Goal: Check status: Check status

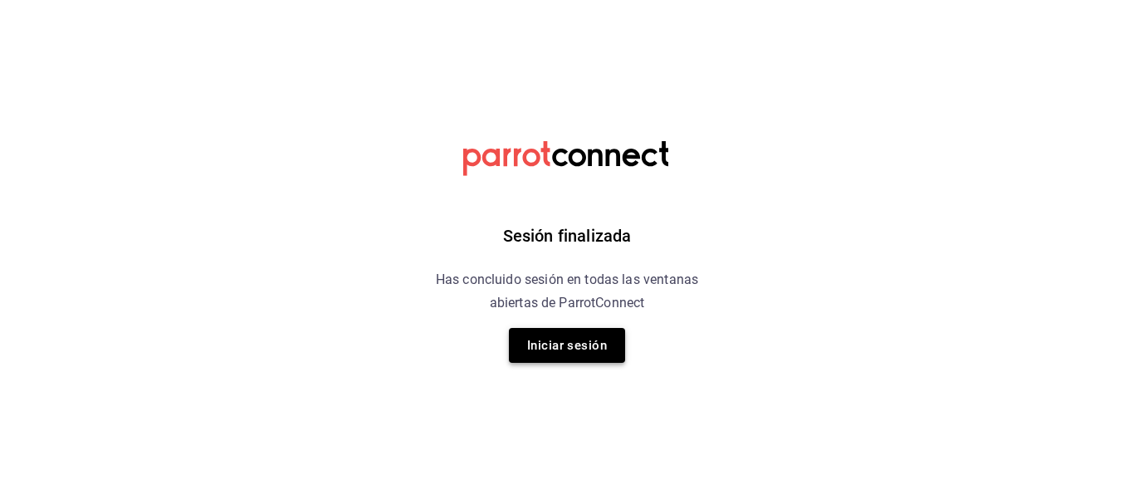
click at [549, 360] on button "Iniciar sesión" at bounding box center [567, 345] width 116 height 35
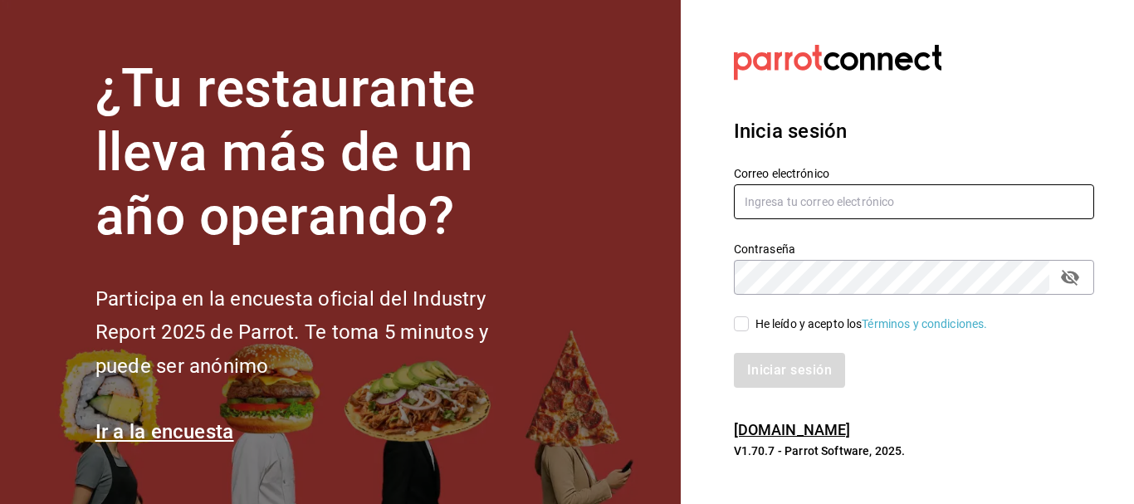
type input "melinay.alvareza@gmail.com"
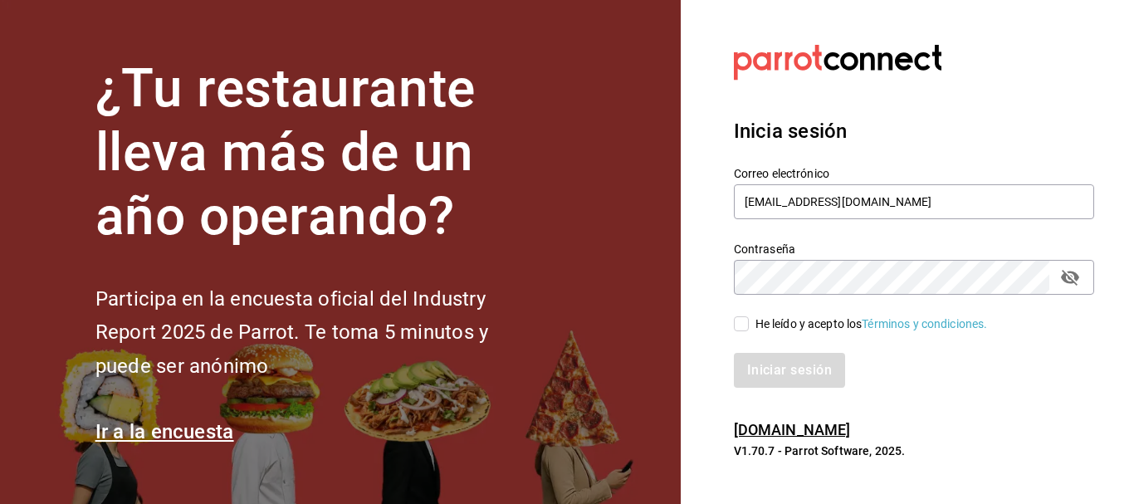
click at [747, 326] on input "He leído y acepto los Términos y condiciones." at bounding box center [741, 323] width 15 height 15
checkbox input "true"
click at [786, 383] on button "Iniciar sesión" at bounding box center [790, 370] width 113 height 35
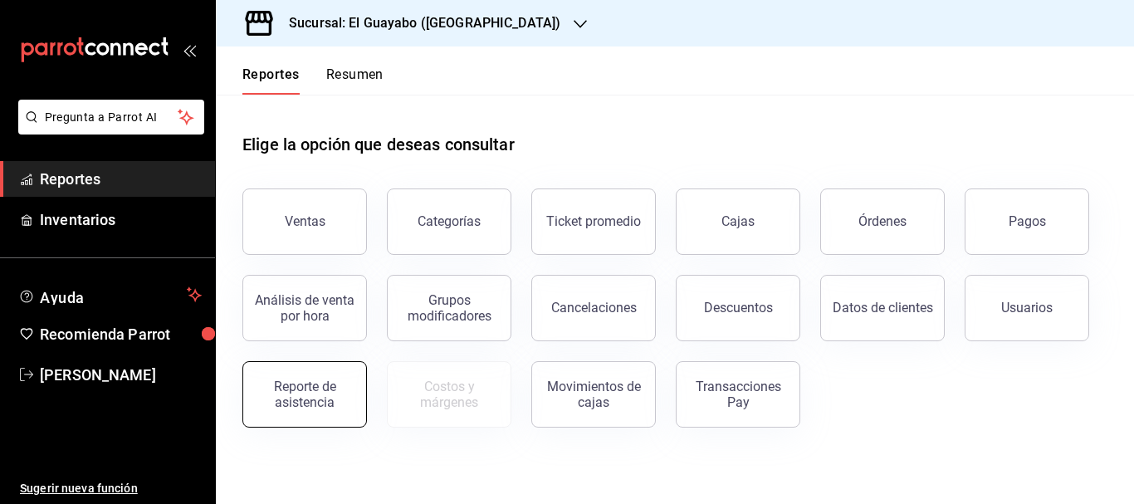
click at [339, 388] on div "Reporte de asistencia" at bounding box center [304, 394] width 103 height 32
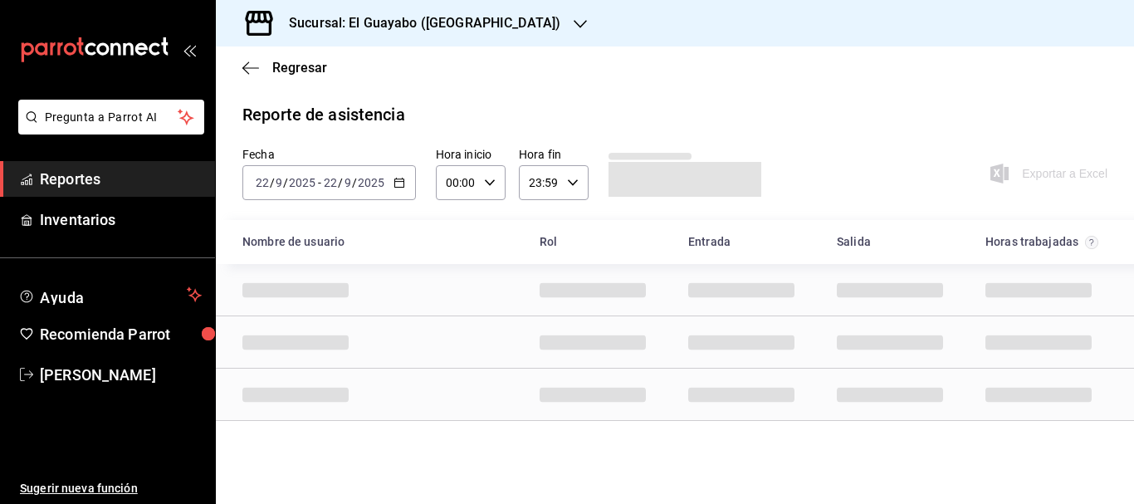
click at [394, 183] on \(Stroke\) "button" at bounding box center [399, 182] width 10 height 9
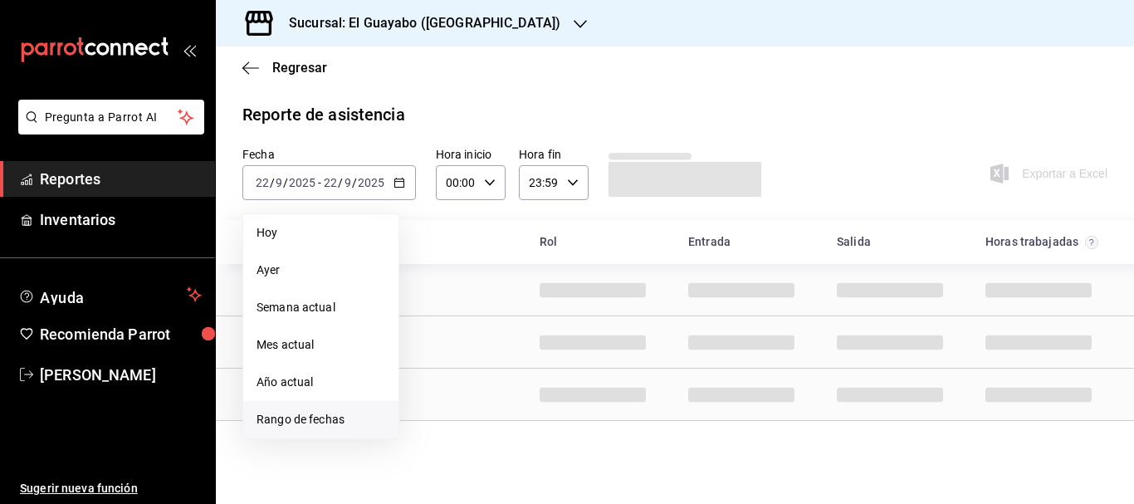
click at [305, 426] on span "Rango de fechas" at bounding box center [320, 419] width 129 height 17
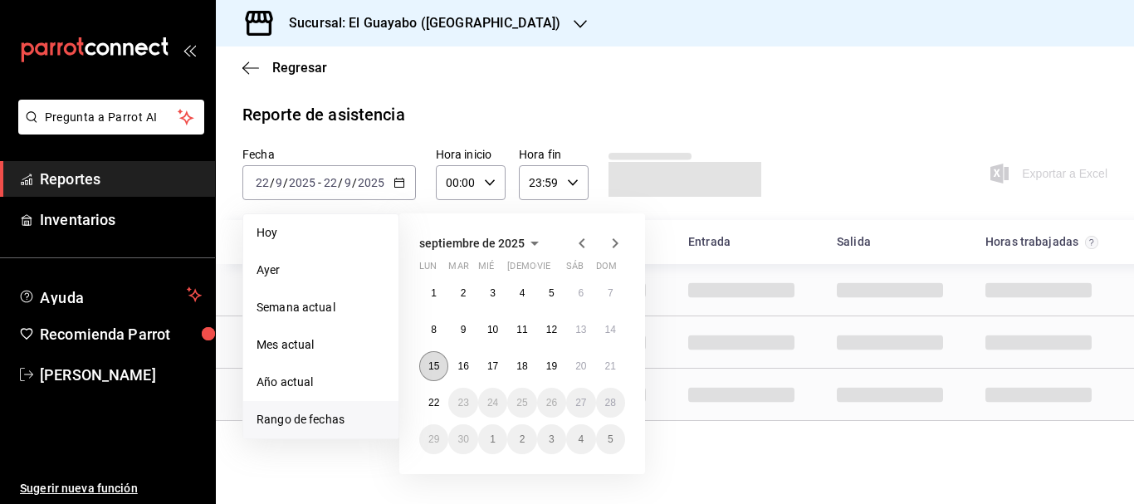
click at [431, 361] on abbr "15" at bounding box center [433, 366] width 11 height 12
click at [609, 368] on abbr "21" at bounding box center [610, 366] width 11 height 12
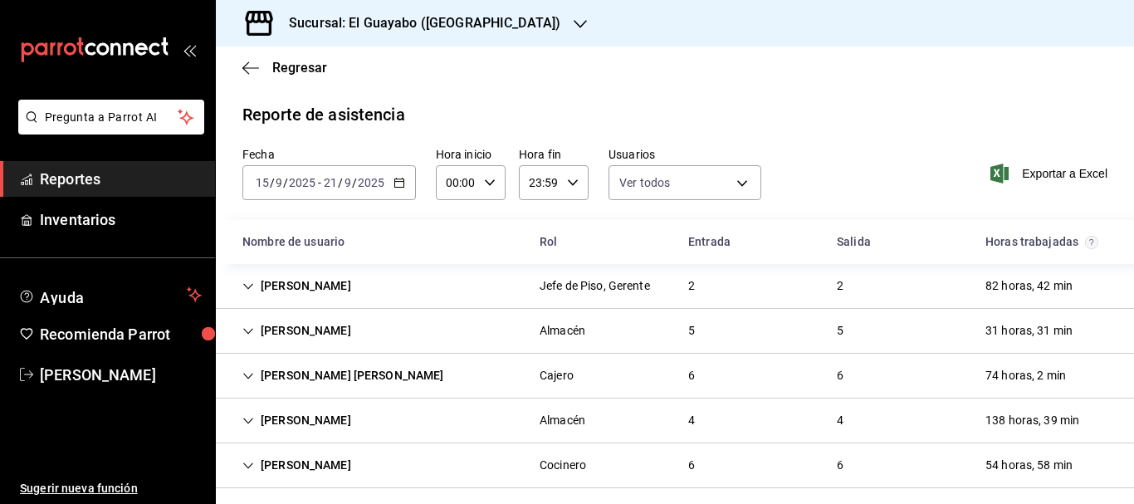
click at [358, 279] on div "Will Moreno Jefe de Piso, Gerente 2 2 82 horas, 42 min" at bounding box center [675, 286] width 918 height 45
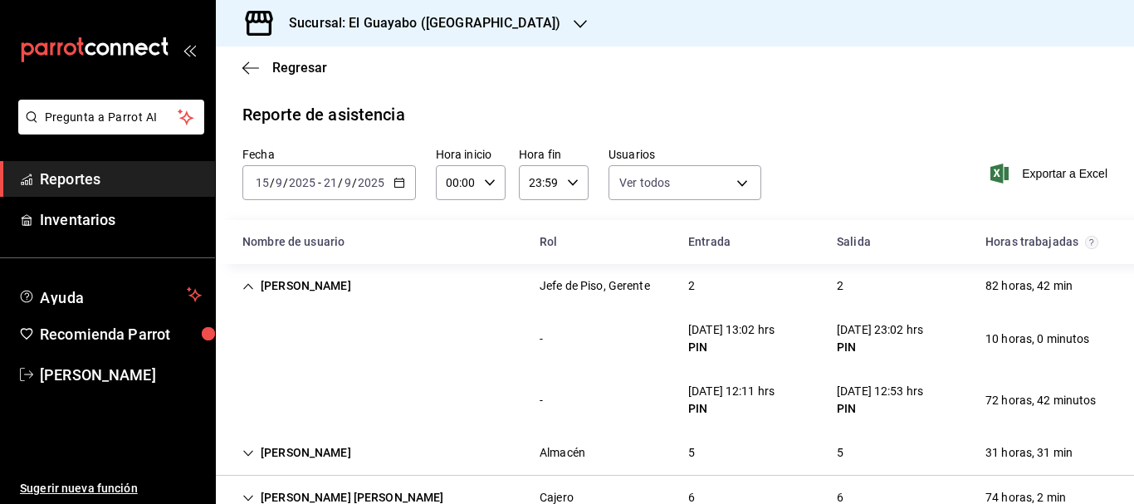
scroll to position [83, 0]
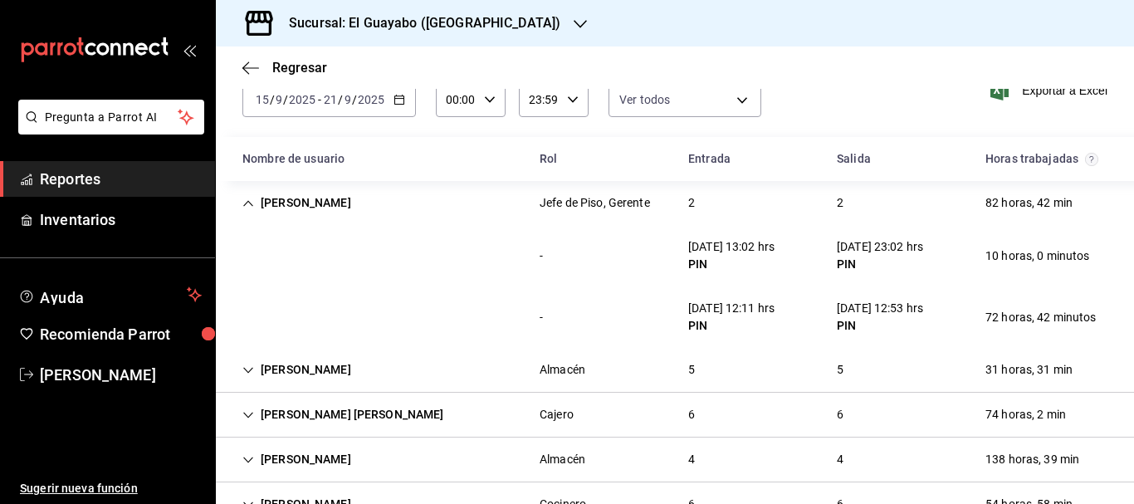
click at [304, 202] on div "Will Moreno" at bounding box center [296, 203] width 135 height 31
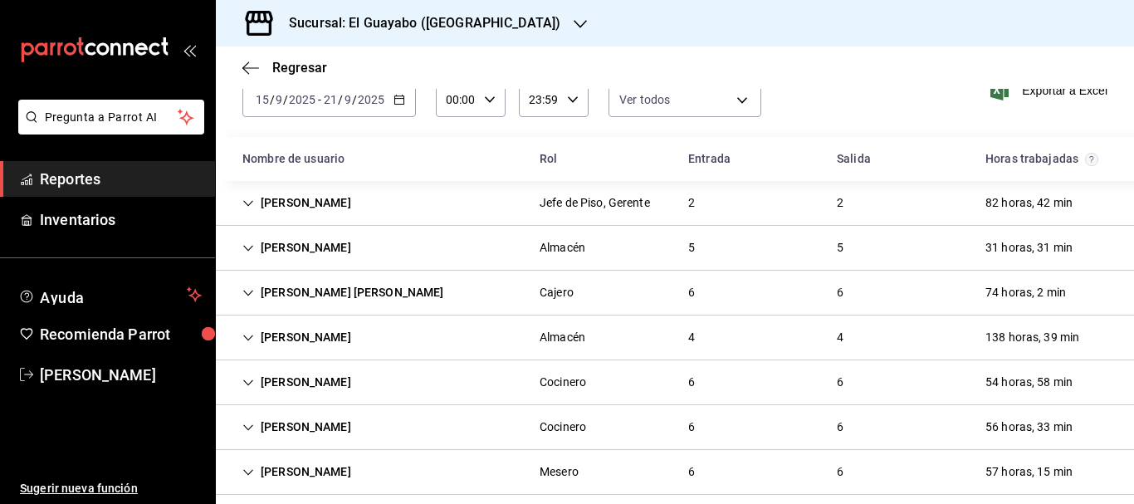
click at [324, 241] on div "Ezequiel Peña" at bounding box center [296, 247] width 135 height 31
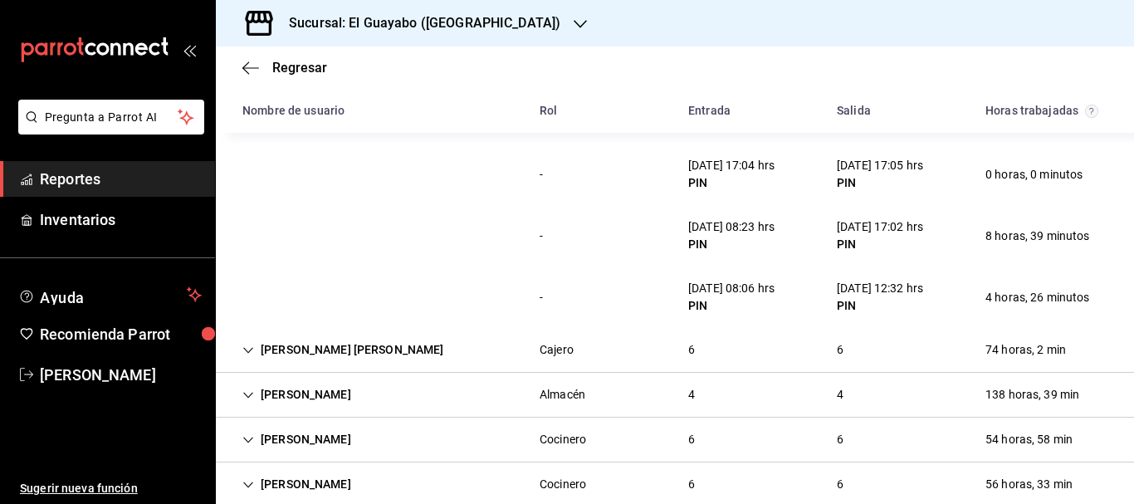
scroll to position [166, 0]
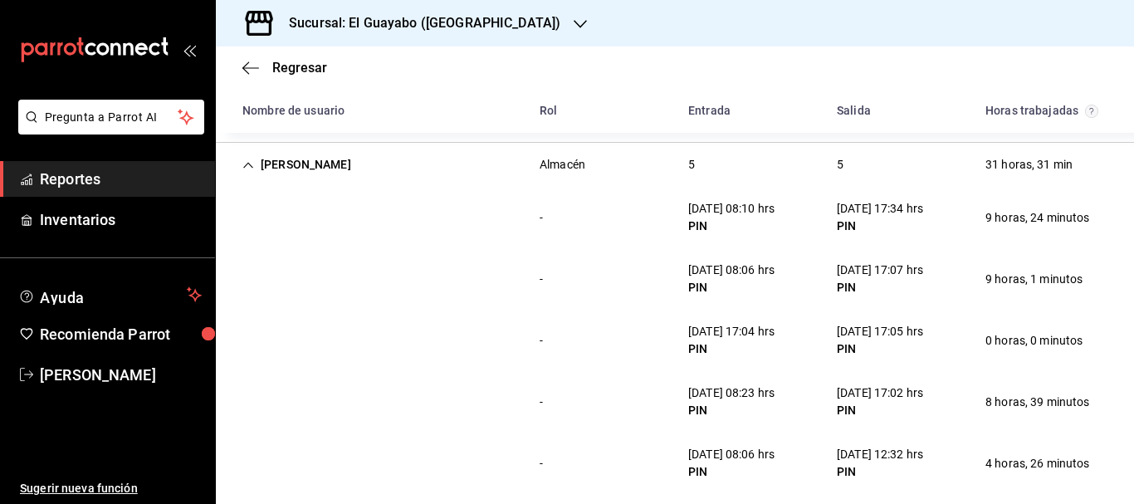
click at [289, 178] on div "Ezequiel Peña" at bounding box center [296, 164] width 135 height 31
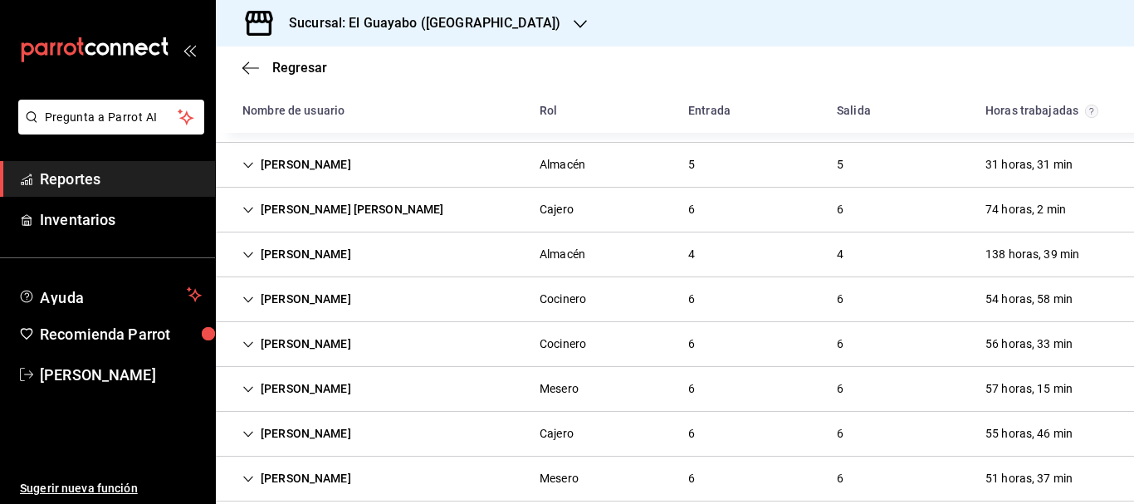
click at [294, 209] on div "Maria Fernanda" at bounding box center [343, 209] width 228 height 31
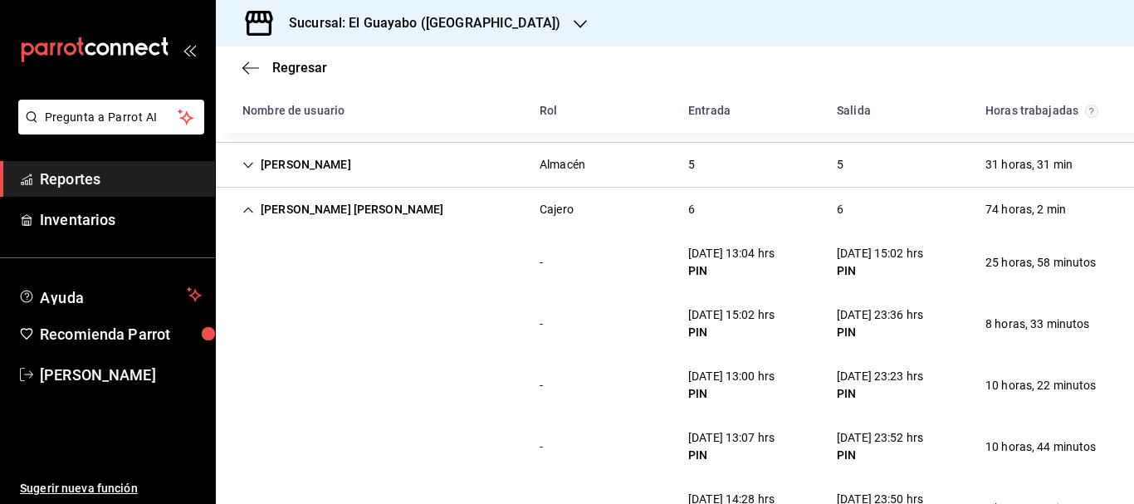
click at [303, 212] on div "Maria Fernanda" at bounding box center [343, 209] width 228 height 31
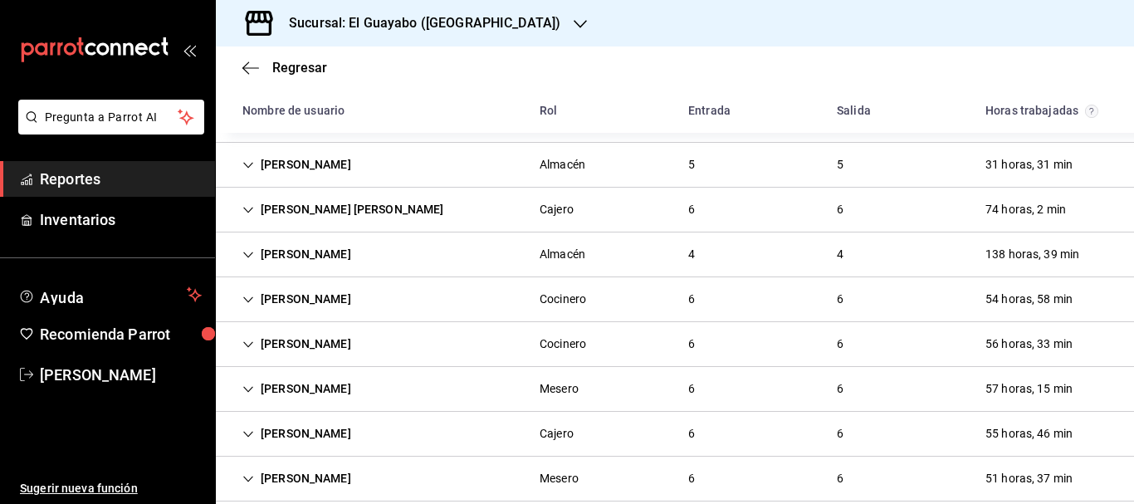
click at [317, 255] on div "Melina Alvarez" at bounding box center [296, 254] width 135 height 31
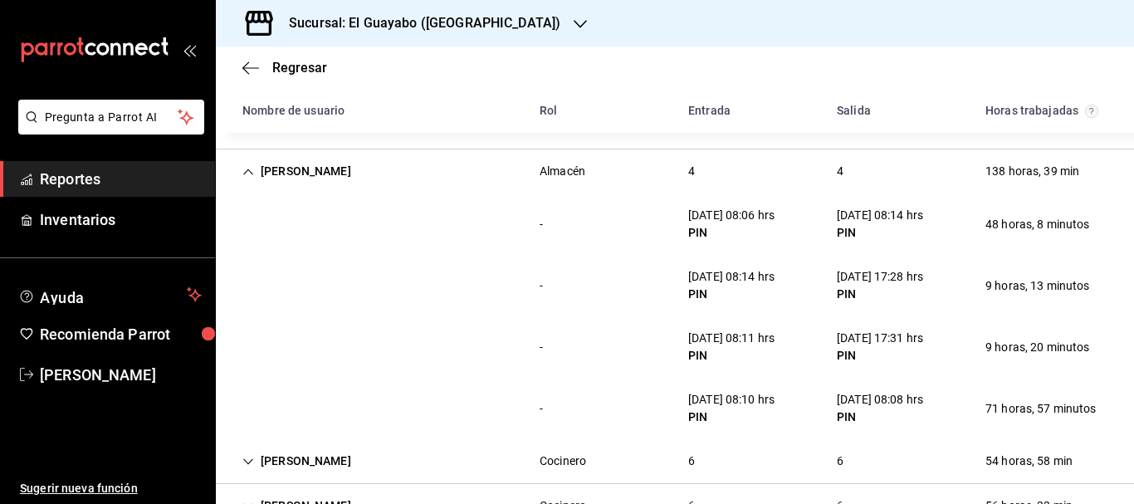
scroll to position [83, 0]
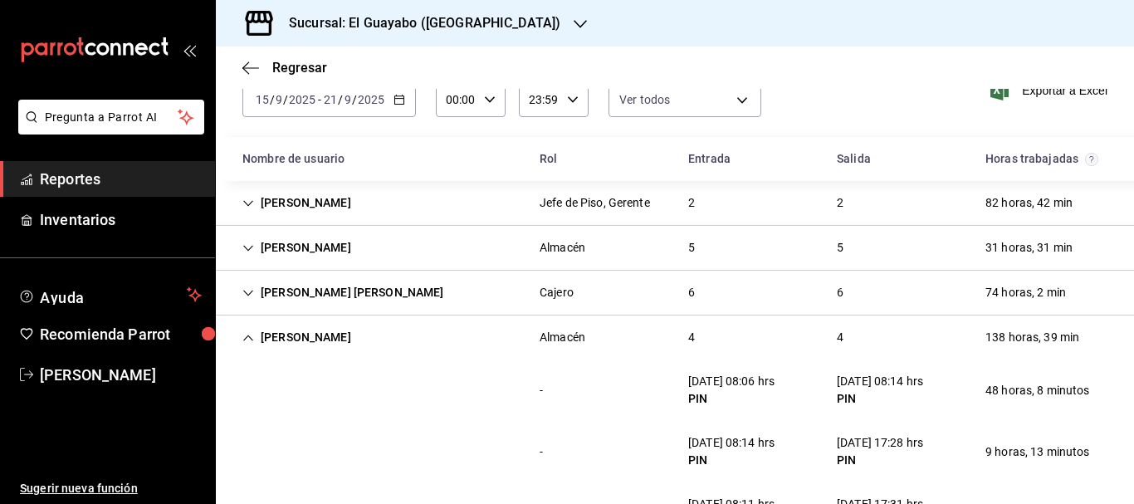
click at [319, 338] on div "Melina Alvarez" at bounding box center [296, 337] width 135 height 31
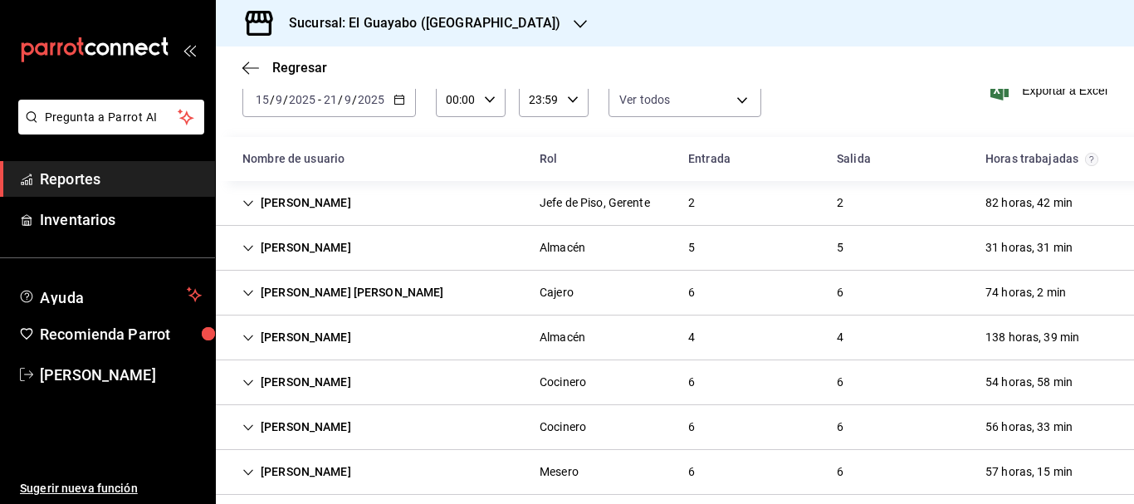
click at [317, 368] on div "Damian Gil" at bounding box center [296, 382] width 135 height 31
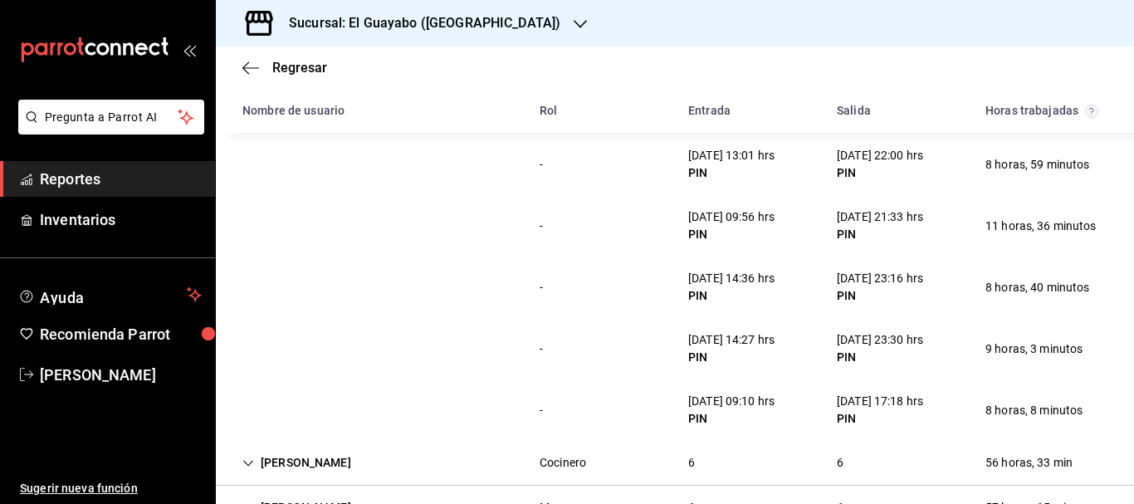
scroll to position [249, 0]
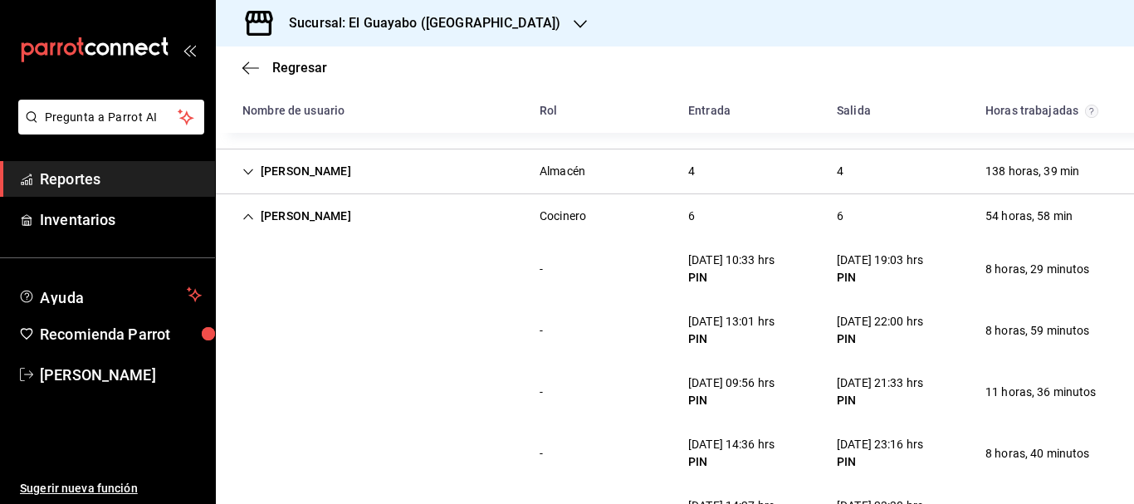
click at [305, 207] on div "Damian Gil" at bounding box center [296, 216] width 135 height 31
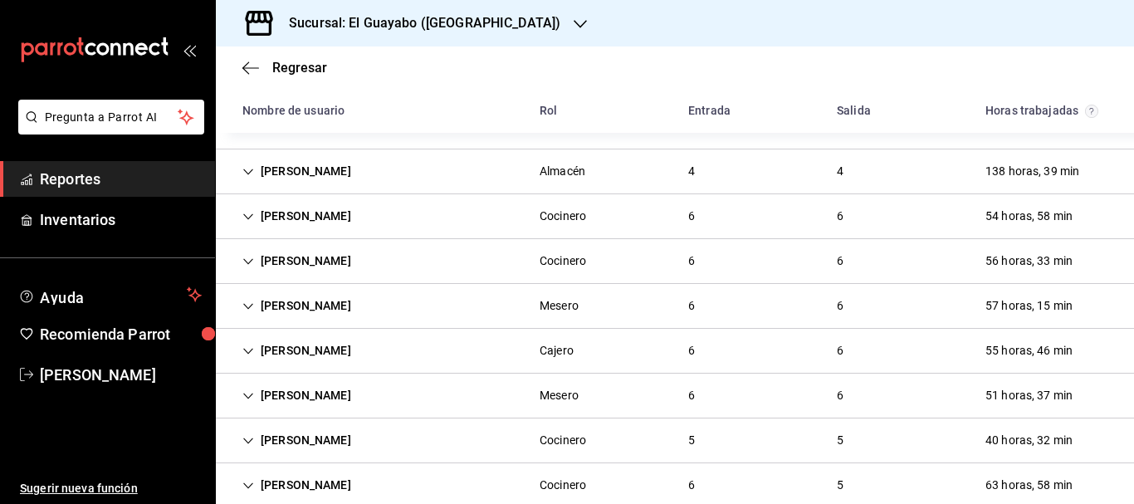
click at [345, 269] on div "Ruben Lozada" at bounding box center [296, 261] width 135 height 31
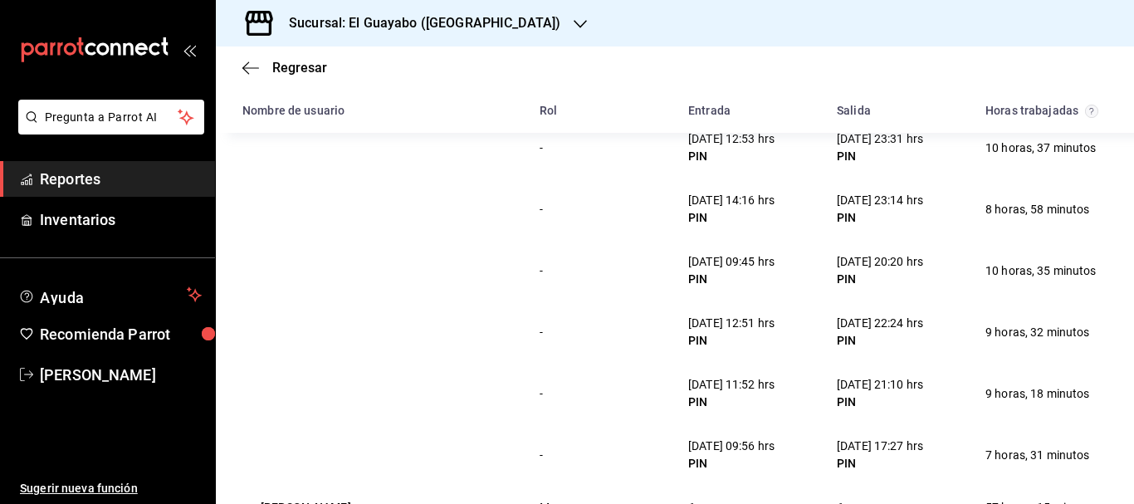
scroll to position [332, 0]
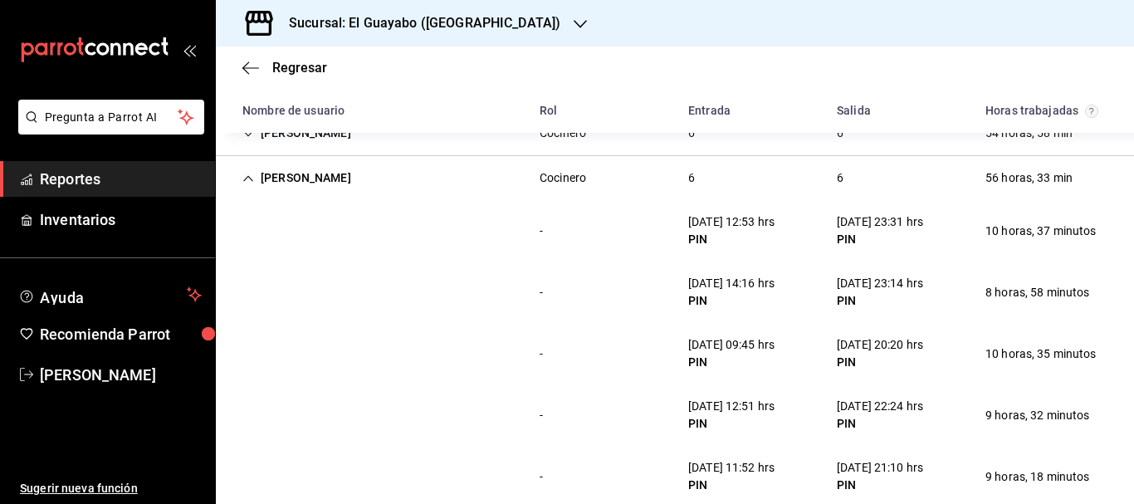
click at [300, 183] on div "Ruben Lozada" at bounding box center [296, 178] width 135 height 31
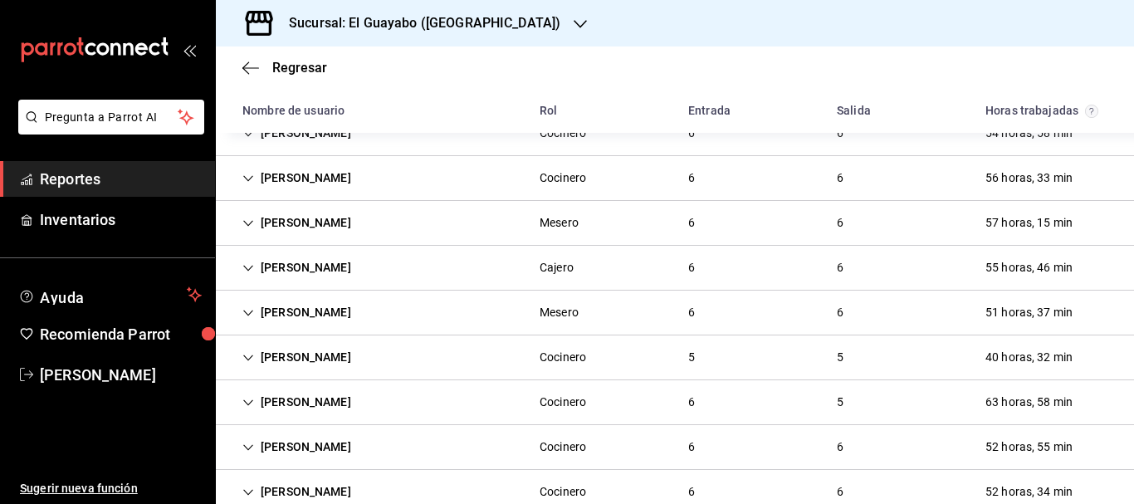
click at [309, 219] on div "Max Rios" at bounding box center [296, 222] width 135 height 31
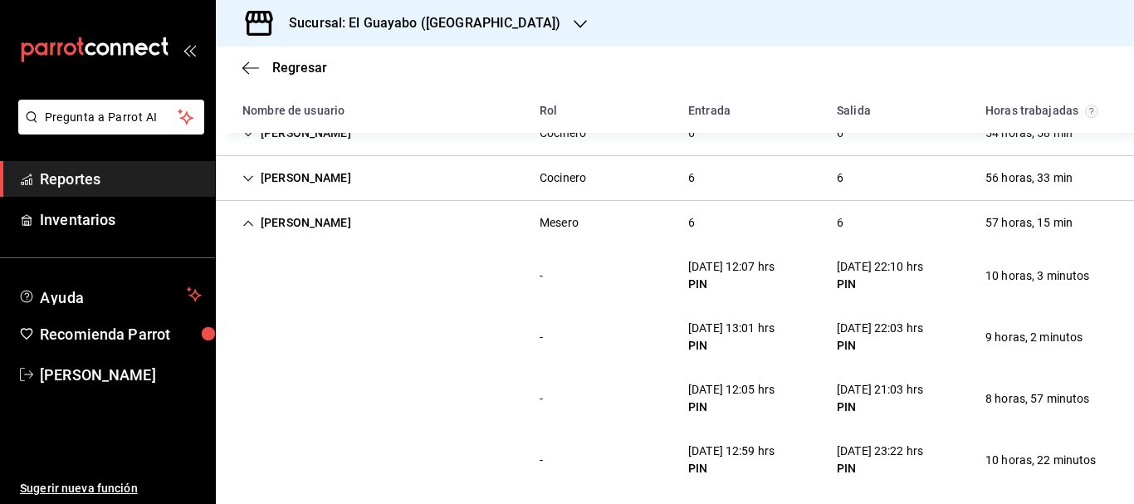
drag, startPoint x: 529, startPoint y: 204, endPoint x: 492, endPoint y: 241, distance: 52.2
click at [492, 241] on div "Max Rios Mesero 6 6 57 horas, 15 min" at bounding box center [675, 223] width 918 height 44
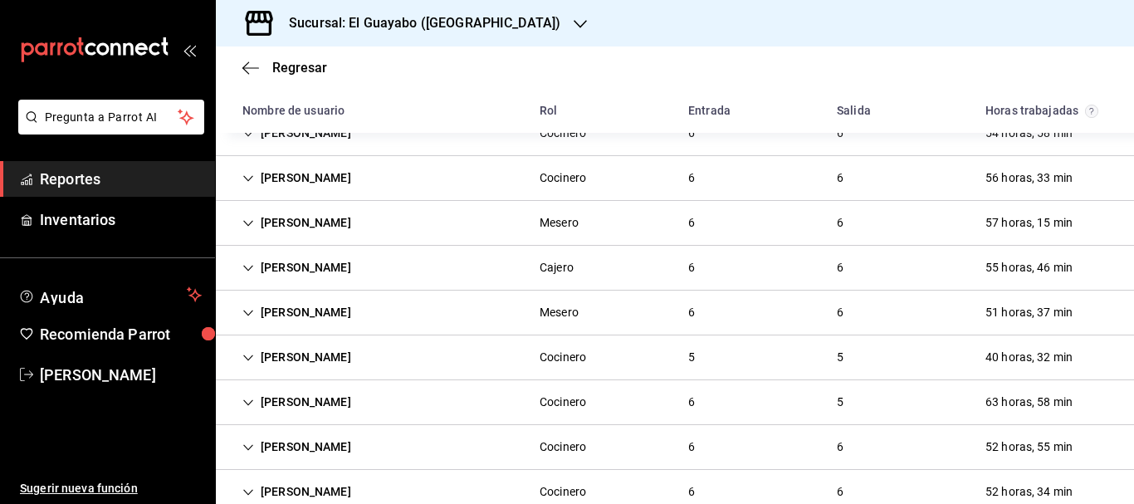
click at [465, 224] on div "Max Rios Mesero 6 6 57 horas, 15 min" at bounding box center [675, 223] width 918 height 45
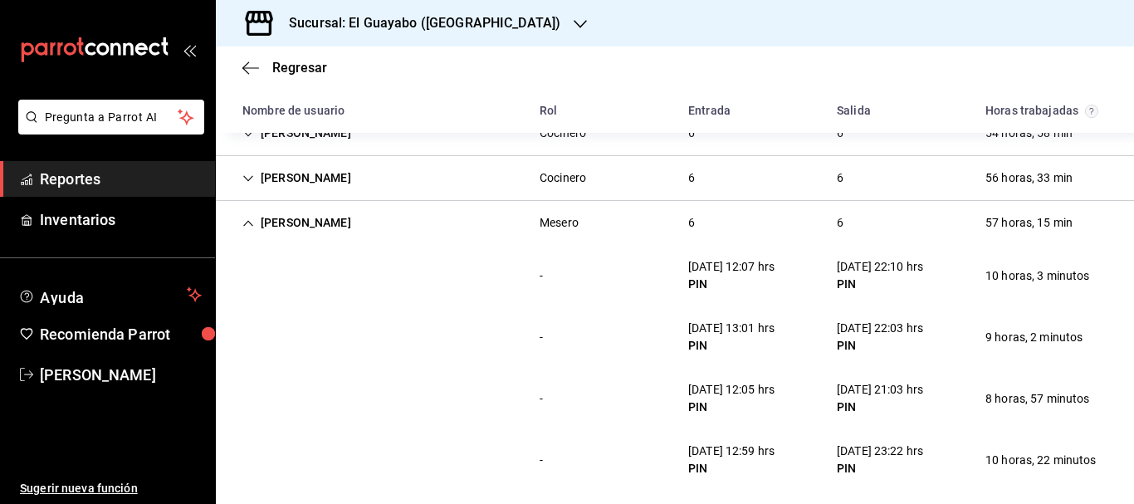
click at [344, 239] on div "Max Rios Mesero 6 6 57 horas, 15 min" at bounding box center [675, 223] width 918 height 44
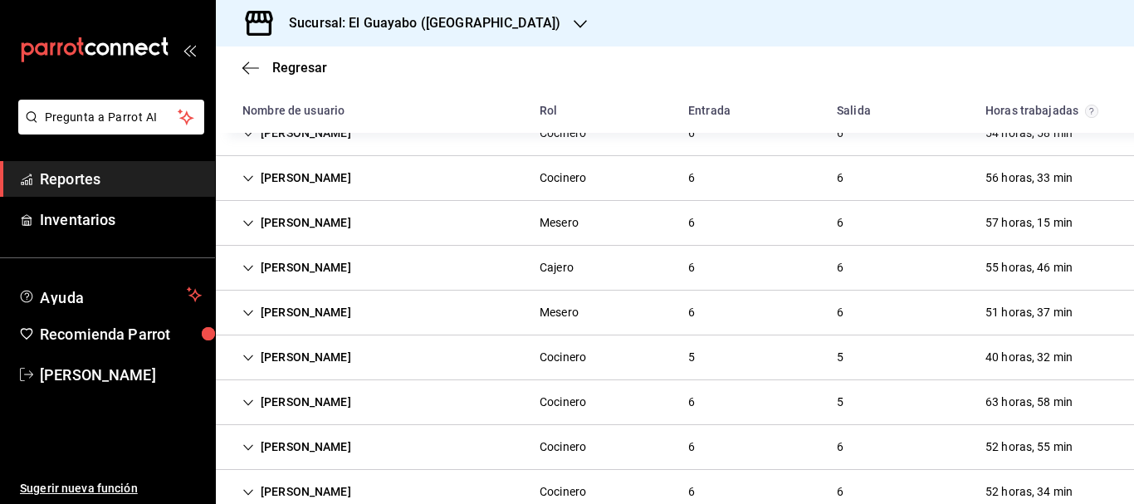
click at [340, 263] on div "Anette Burgoa" at bounding box center [296, 267] width 135 height 31
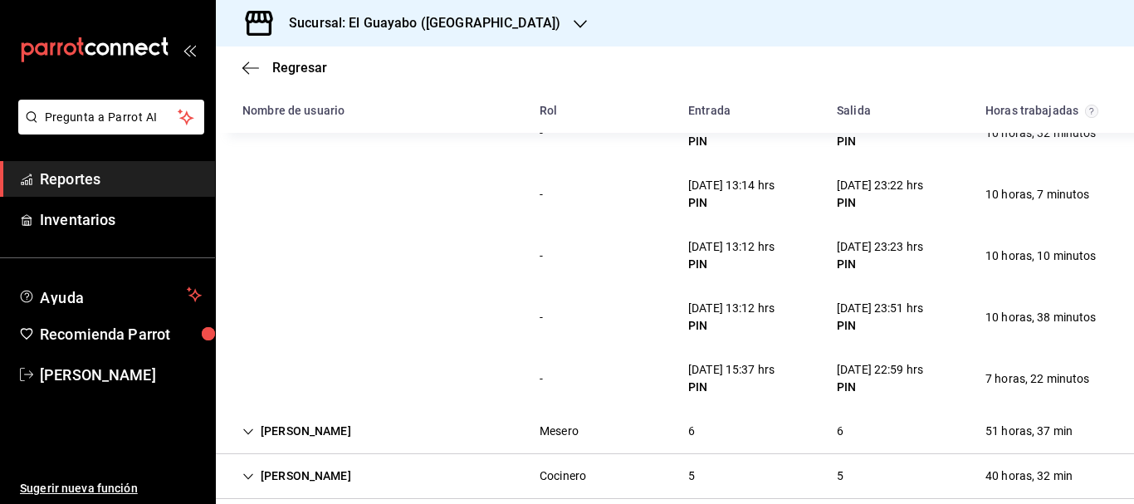
scroll to position [415, 0]
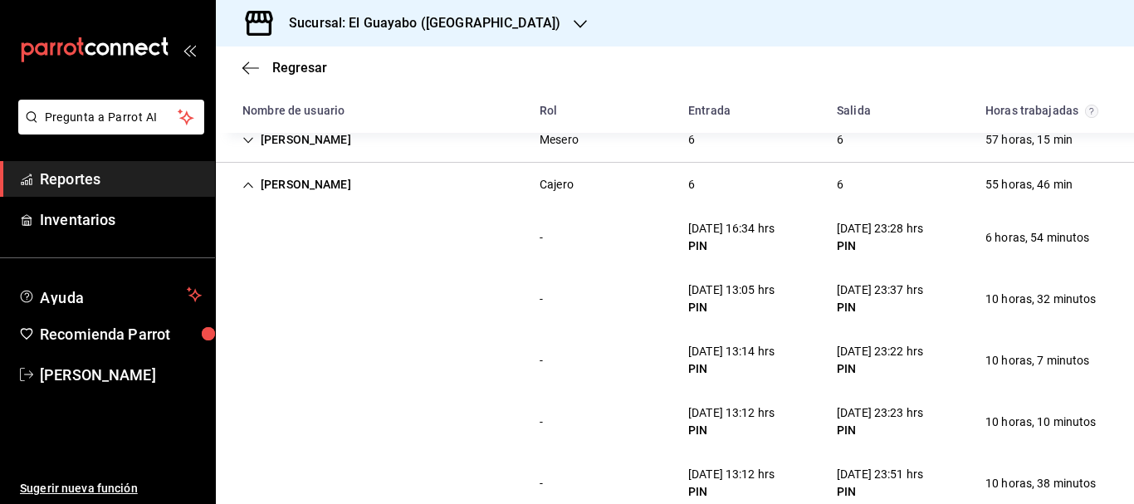
click at [292, 195] on div "Anette Burgoa" at bounding box center [296, 184] width 135 height 31
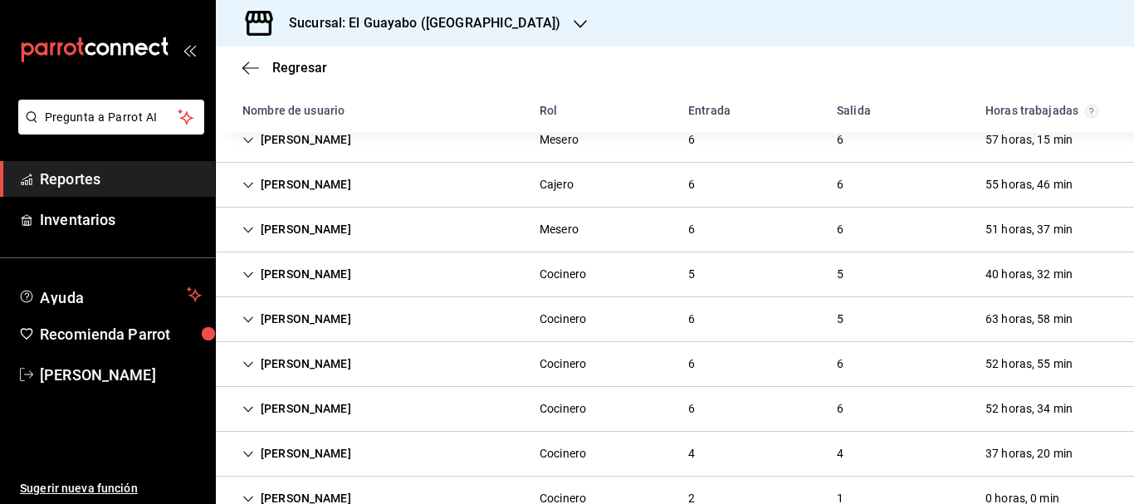
click at [300, 226] on div "Lorena Salazar" at bounding box center [296, 229] width 135 height 31
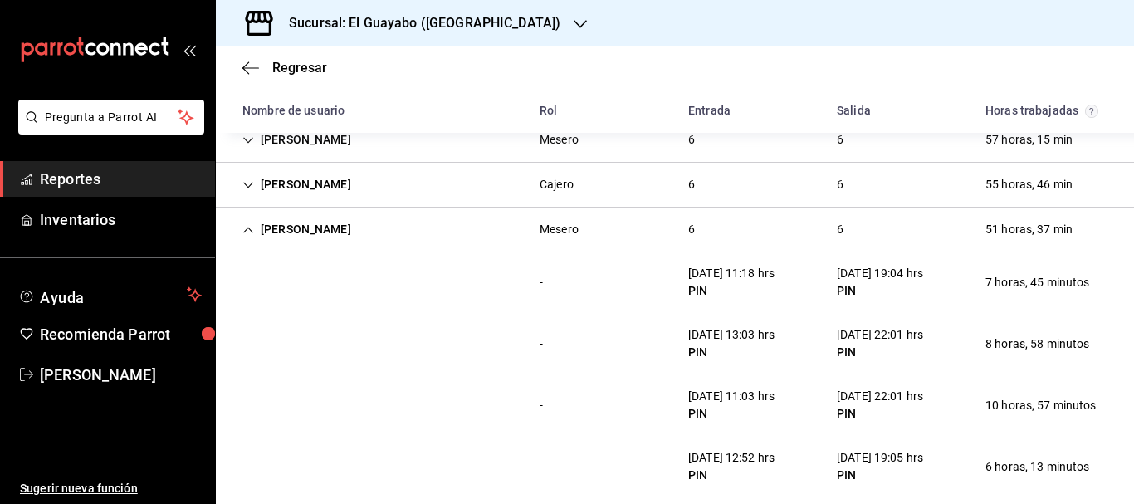
click at [280, 222] on div "Lorena Salazar" at bounding box center [296, 229] width 135 height 31
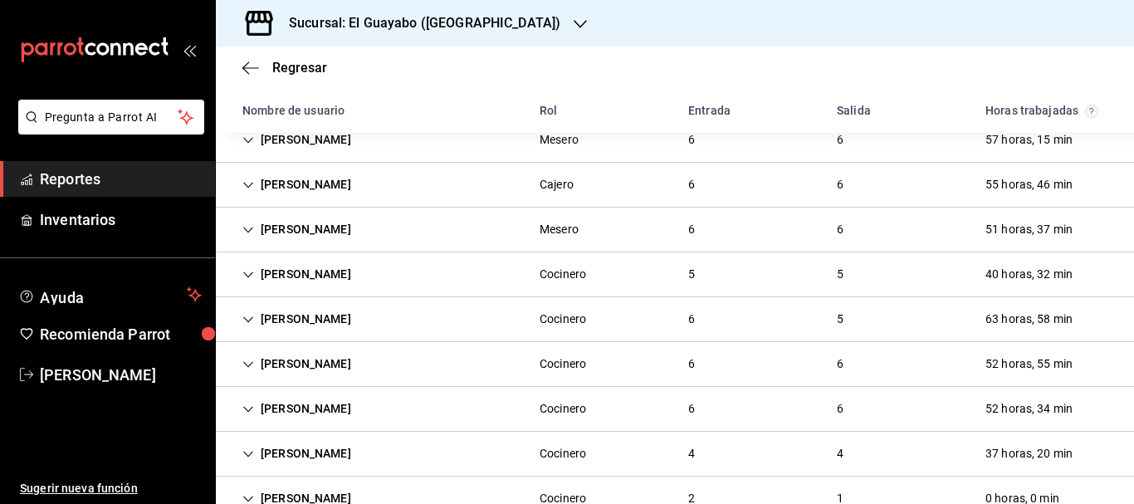
click at [340, 268] on div "Pablo Caballero" at bounding box center [296, 274] width 135 height 31
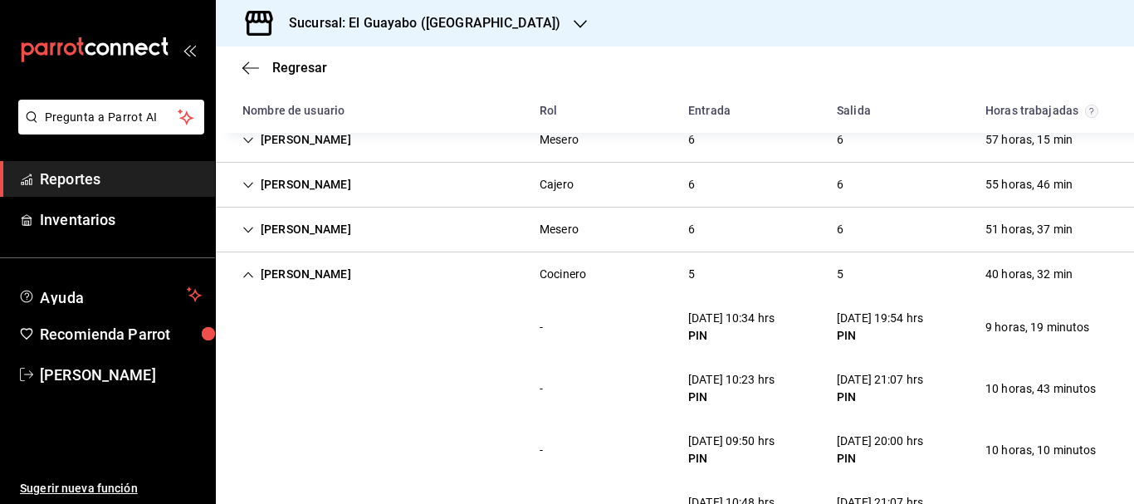
click at [282, 283] on div "Pablo Caballero" at bounding box center [296, 274] width 135 height 31
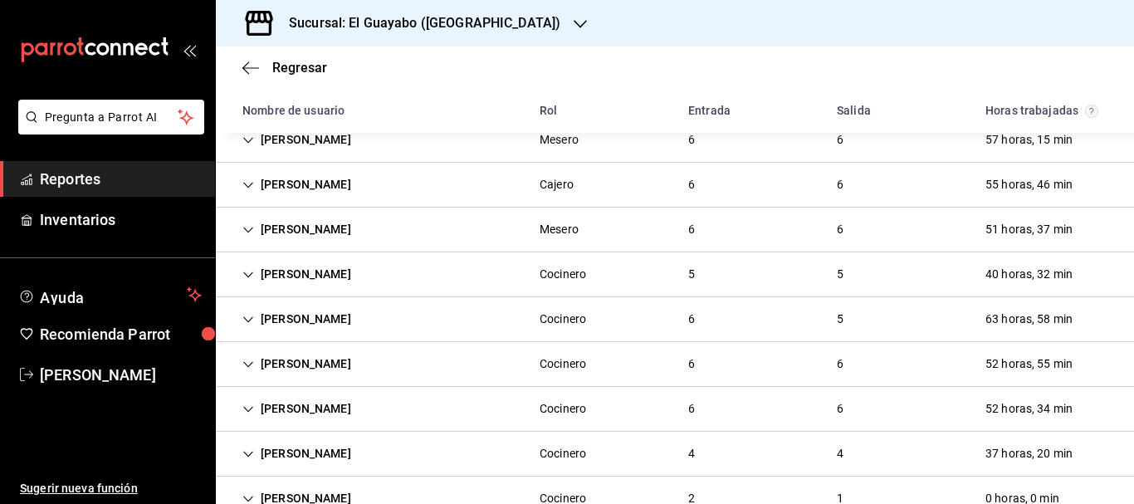
click at [296, 314] on div "Alberto Cerda" at bounding box center [296, 319] width 135 height 31
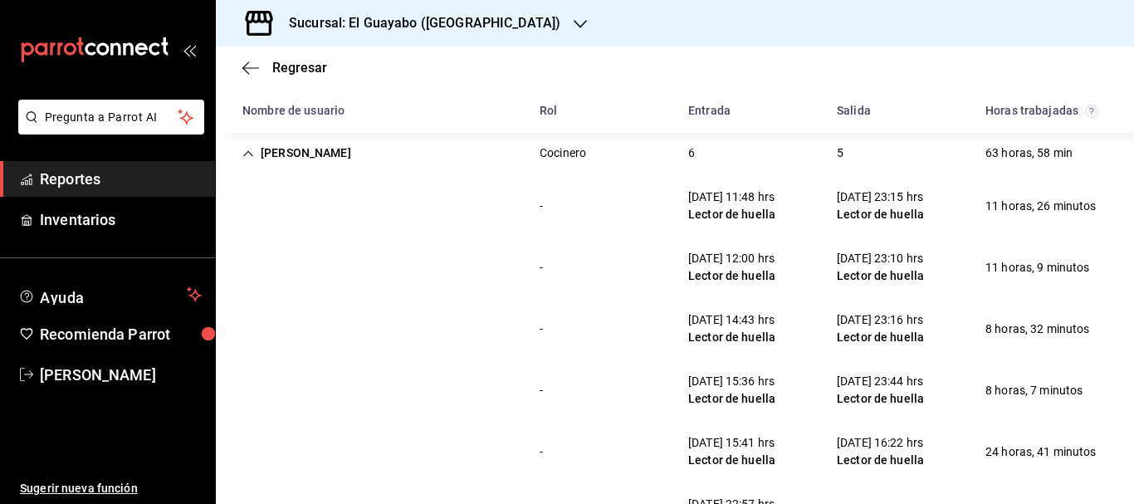
scroll to position [664, 0]
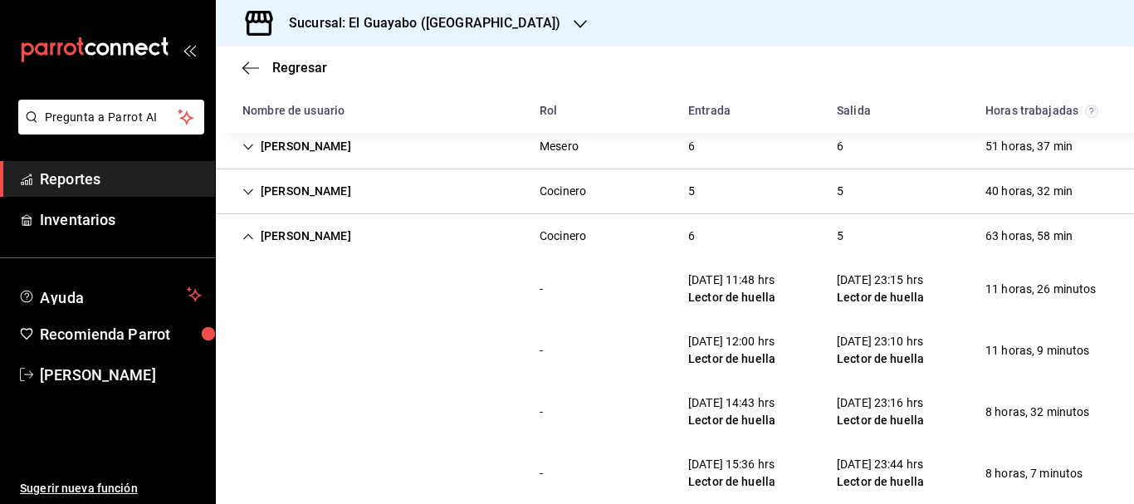
click at [316, 241] on div "Alberto Cerda" at bounding box center [296, 236] width 135 height 31
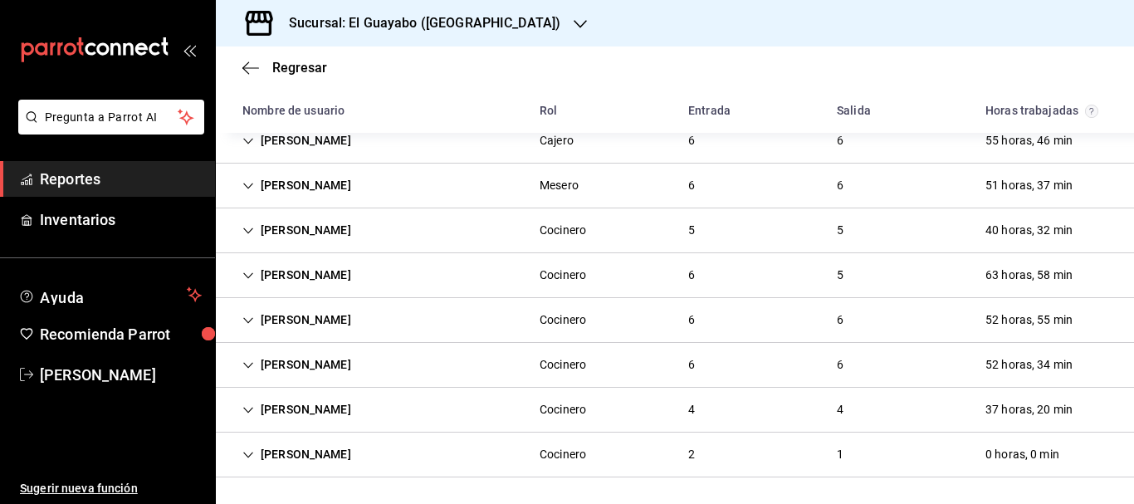
click at [329, 316] on div "Miguel Parra" at bounding box center [296, 320] width 135 height 31
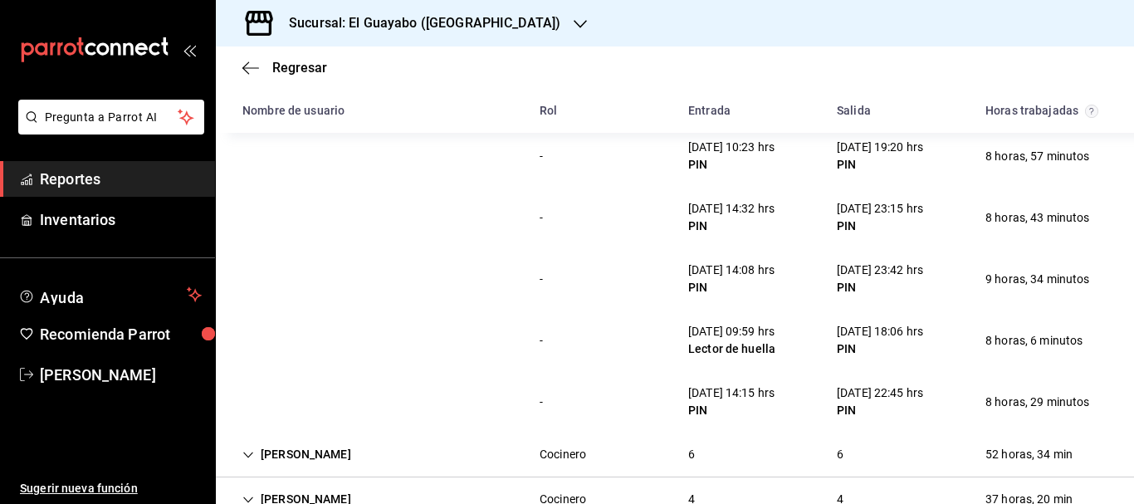
scroll to position [654, 0]
